Goal: Information Seeking & Learning: Get advice/opinions

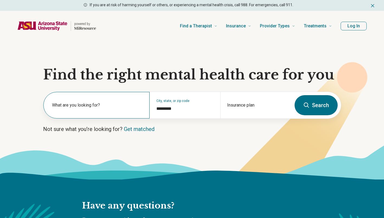
click at [113, 103] on label "What are you looking for?" at bounding box center [97, 105] width 91 height 7
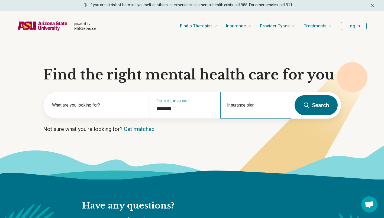
click at [234, 105] on div "Insurance plan" at bounding box center [255, 105] width 71 height 27
click at [148, 132] on link "Get matched" at bounding box center [139, 129] width 31 height 7
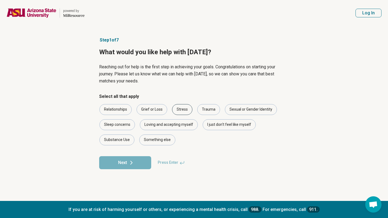
click at [182, 108] on div "Stress" at bounding box center [182, 109] width 20 height 11
click at [206, 108] on div "Trauma" at bounding box center [208, 109] width 23 height 11
click at [226, 122] on div "I just don't feel like myself" at bounding box center [229, 124] width 53 height 11
click at [183, 123] on div "Loving and accepting myself" at bounding box center [169, 124] width 58 height 11
click at [123, 124] on div "Sleep concerns" at bounding box center [118, 124] width 36 height 11
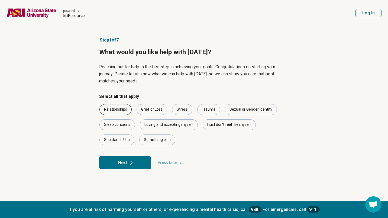
click at [121, 111] on div "Relationships" at bounding box center [116, 109] width 32 height 11
click at [128, 164] on icon at bounding box center [131, 162] width 7 height 7
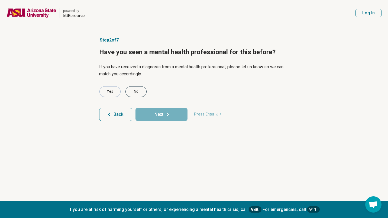
click at [140, 94] on div "No" at bounding box center [136, 91] width 21 height 11
click at [155, 113] on button "Next" at bounding box center [162, 114] width 52 height 13
click at [140, 91] on div "No" at bounding box center [136, 91] width 21 height 11
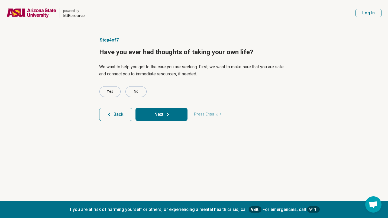
click at [160, 113] on button "Next" at bounding box center [162, 114] width 52 height 13
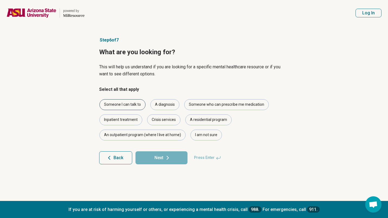
click at [136, 101] on div "Someone I can talk to" at bounding box center [123, 104] width 46 height 11
click at [166, 105] on div "A diagnosis" at bounding box center [164, 104] width 29 height 11
click at [208, 108] on div "Someone who can prescribe me medication" at bounding box center [226, 104] width 85 height 11
click at [199, 136] on div "I am not sure" at bounding box center [206, 135] width 31 height 11
click at [166, 161] on button "Next" at bounding box center [162, 157] width 52 height 13
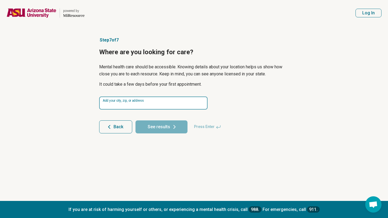
click at [159, 101] on input at bounding box center [153, 103] width 108 height 13
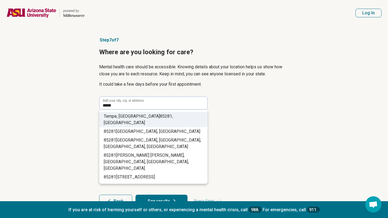
click at [162, 117] on li "Tempe, AZ 85281 , [GEOGRAPHIC_DATA]" at bounding box center [154, 119] width 108 height 15
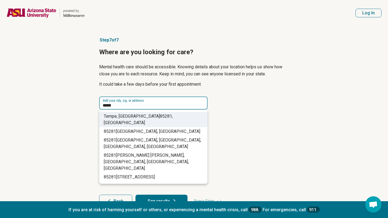
type input "**********"
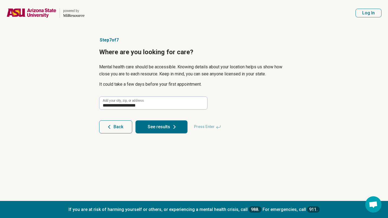
click at [165, 127] on button "See results" at bounding box center [162, 126] width 52 height 13
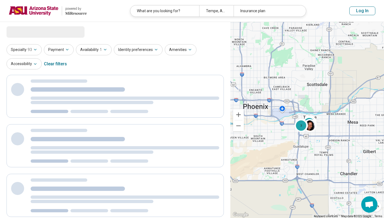
select select "***"
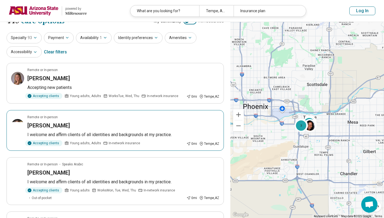
scroll to position [10, 0]
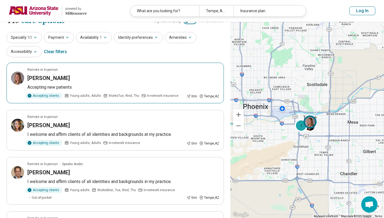
click at [114, 78] on div "[PERSON_NAME]" at bounding box center [123, 78] width 192 height 8
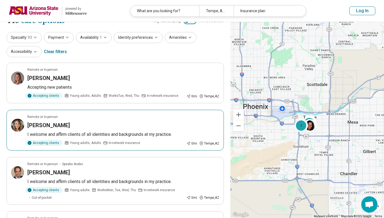
click at [63, 125] on h3 "[PERSON_NAME]" at bounding box center [48, 125] width 43 height 8
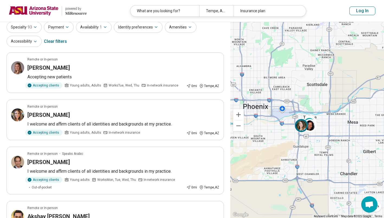
scroll to position [0, 0]
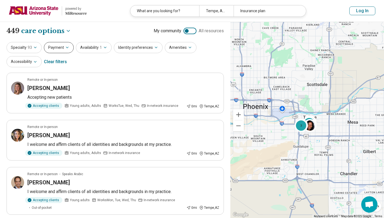
click at [65, 52] on button "Payment" at bounding box center [59, 47] width 30 height 11
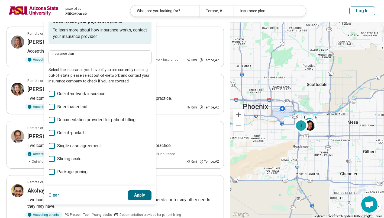
scroll to position [46, 0]
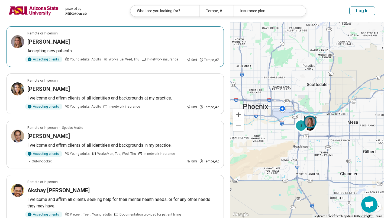
scroll to position [0, 0]
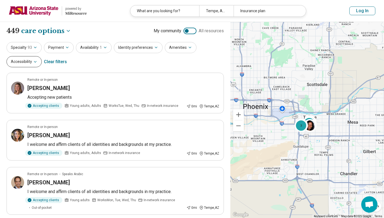
click at [31, 62] on button "Accessibility" at bounding box center [24, 61] width 35 height 11
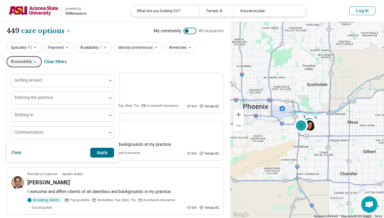
click at [31, 63] on button "Accessibility" at bounding box center [24, 61] width 35 height 11
click at [136, 58] on div "Specialty 93 Payment Availability 1 Identity preferences Amenities Accessibilit…" at bounding box center [115, 55] width 217 height 26
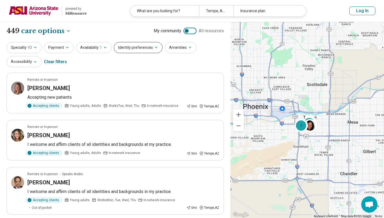
click at [156, 50] on button "Identity preferences" at bounding box center [138, 47] width 49 height 11
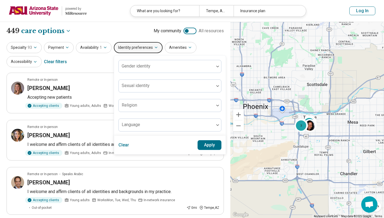
click at [196, 43] on div "Specialty 93 Payment Availability 1 Identity preferences Gender identity Sexual…" at bounding box center [115, 55] width 217 height 26
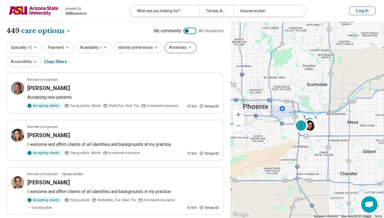
click at [189, 47] on icon "button" at bounding box center [190, 47] width 2 height 1
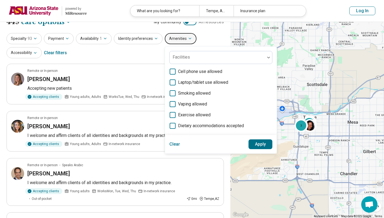
scroll to position [10, 0]
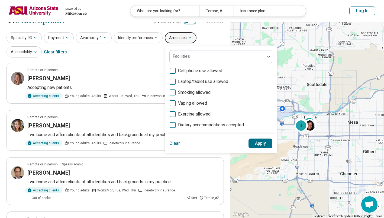
click at [149, 49] on div "Specialty 93 Payment Availability 1 Identity preferences Amenities Facilities C…" at bounding box center [115, 45] width 217 height 26
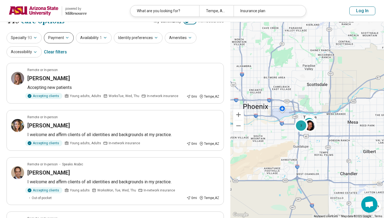
click at [65, 36] on icon "button" at bounding box center [67, 38] width 4 height 4
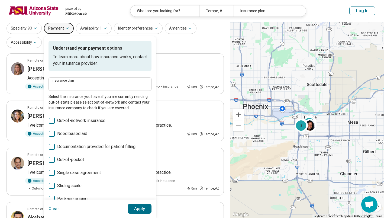
scroll to position [0, 0]
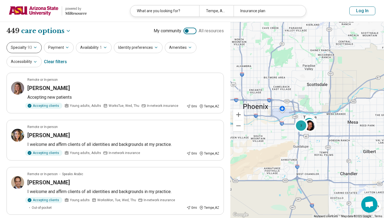
click at [33, 49] on icon "button" at bounding box center [35, 47] width 4 height 4
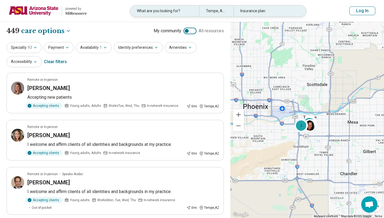
click at [261, 12] on div "Insurance plan" at bounding box center [268, 10] width 69 height 11
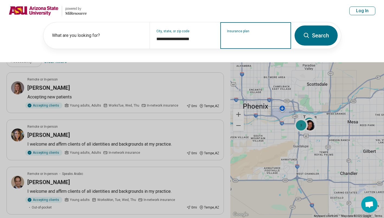
click at [275, 43] on div "Insurance plan" at bounding box center [255, 35] width 71 height 27
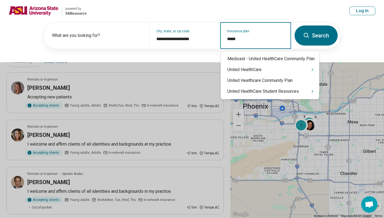
type input "******"
click at [268, 70] on div "United HealthCare" at bounding box center [270, 69] width 98 height 11
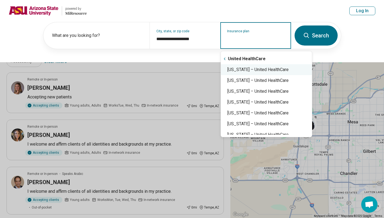
click at [289, 68] on div "[US_STATE] – United HealthCare" at bounding box center [266, 69] width 91 height 11
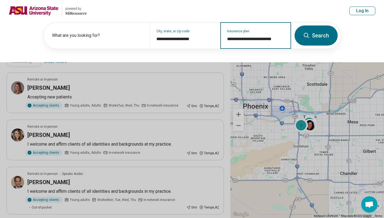
type input "**********"
click at [322, 33] on button "Search" at bounding box center [316, 35] width 43 height 20
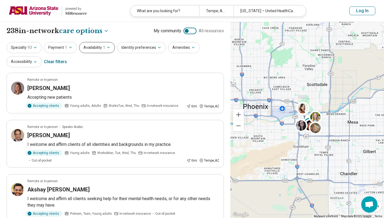
click at [106, 48] on icon "button" at bounding box center [108, 47] width 4 height 4
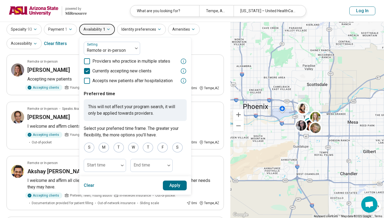
scroll to position [21, 0]
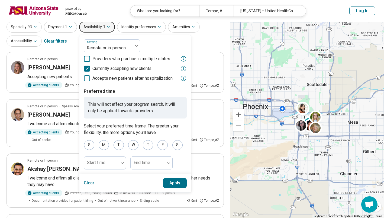
click at [207, 39] on div "Specialty 93 Payment 1 Availability 1 Setting Remote or in-person Providers who…" at bounding box center [115, 34] width 217 height 26
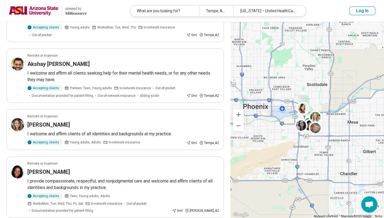
scroll to position [127, 0]
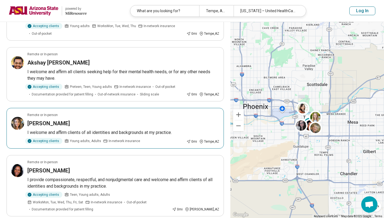
click at [63, 122] on h3 "[PERSON_NAME]" at bounding box center [48, 124] width 43 height 8
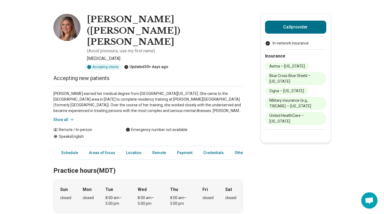
scroll to position [18, 0]
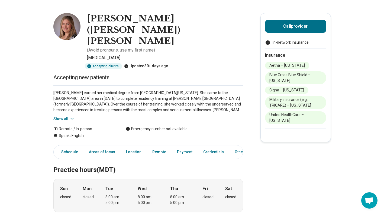
click at [75, 116] on icon at bounding box center [71, 118] width 5 height 5
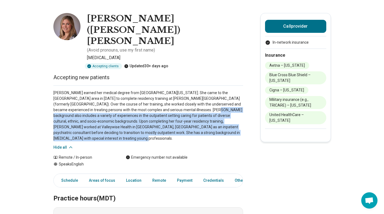
drag, startPoint x: 173, startPoint y: 86, endPoint x: 217, endPoint y: 109, distance: 50.1
click at [217, 109] on p "Dr. O’Brien earned her medical degree from Northeast Ohio Medical University. S…" at bounding box center [148, 115] width 190 height 51
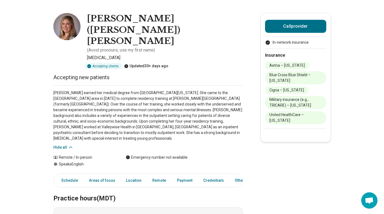
drag, startPoint x: 217, startPoint y: 109, endPoint x: 227, endPoint y: 121, distance: 15.8
click at [227, 121] on div "Dr. O’Brien earned her medical degree from Northeast Ohio Medical University. S…" at bounding box center [148, 117] width 190 height 65
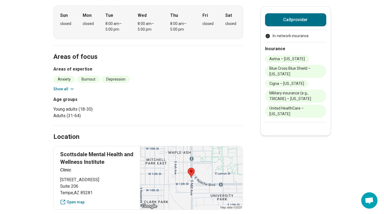
scroll to position [220, 0]
click at [74, 86] on icon at bounding box center [71, 88] width 5 height 5
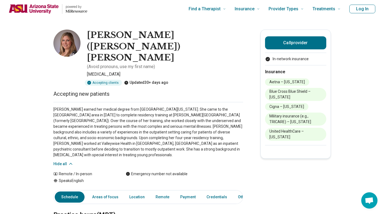
scroll to position [0, 0]
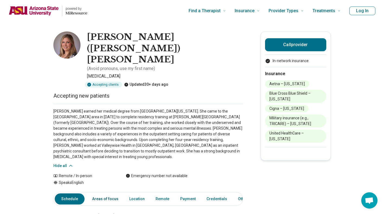
click at [104, 193] on link "Areas of focus" at bounding box center [105, 198] width 33 height 11
click at [304, 135] on li "United HealthCare – Arizona" at bounding box center [295, 136] width 61 height 13
click at [308, 43] on button "Call provider" at bounding box center [295, 44] width 61 height 13
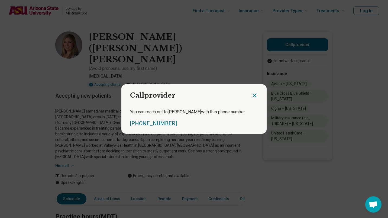
click at [254, 94] on icon "Close dialog" at bounding box center [254, 95] width 3 height 3
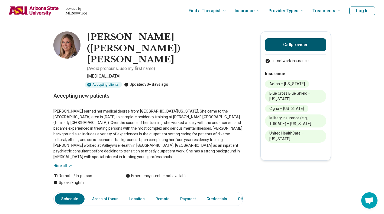
click at [310, 41] on button "Call provider" at bounding box center [295, 44] width 61 height 13
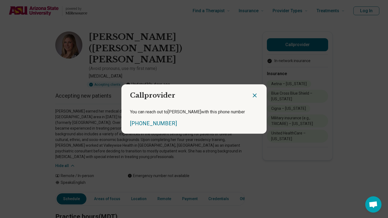
click at [254, 97] on icon "Close dialog" at bounding box center [254, 95] width 3 height 3
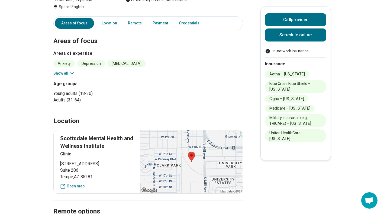
scroll to position [77, 0]
click at [162, 24] on link "Payment" at bounding box center [160, 23] width 22 height 11
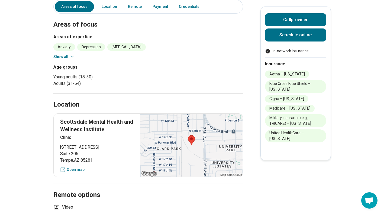
scroll to position [101, 0]
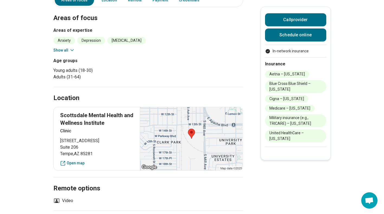
click at [73, 49] on icon at bounding box center [71, 49] width 5 height 5
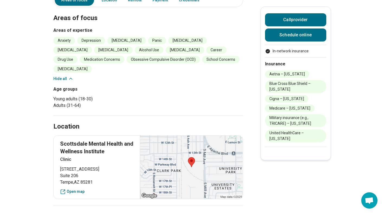
click at [65, 78] on button "Hide all" at bounding box center [63, 79] width 20 height 6
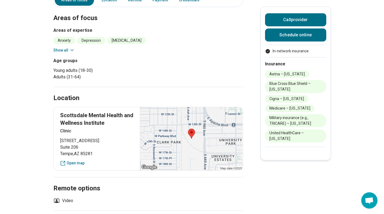
click at [69, 52] on button "Show all" at bounding box center [63, 50] width 21 height 6
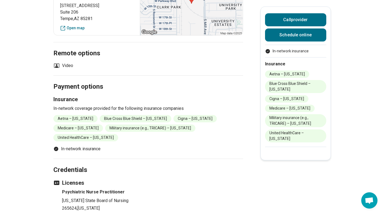
scroll to position [264, 0]
click at [304, 34] on link "Schedule online" at bounding box center [295, 34] width 61 height 13
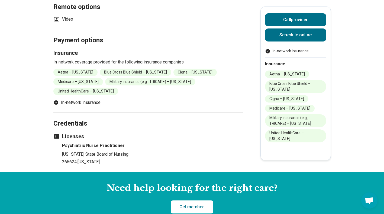
scroll to position [311, 0]
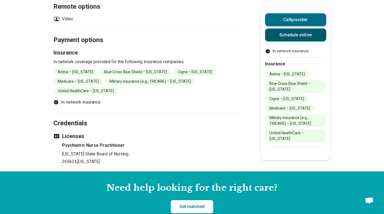
click at [302, 31] on link "Schedule online" at bounding box center [295, 34] width 61 height 13
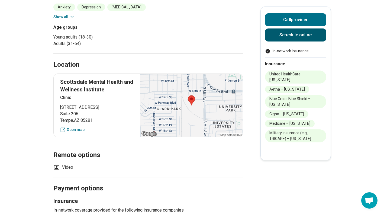
scroll to position [133, 0]
